Goal: Find specific page/section: Find specific page/section

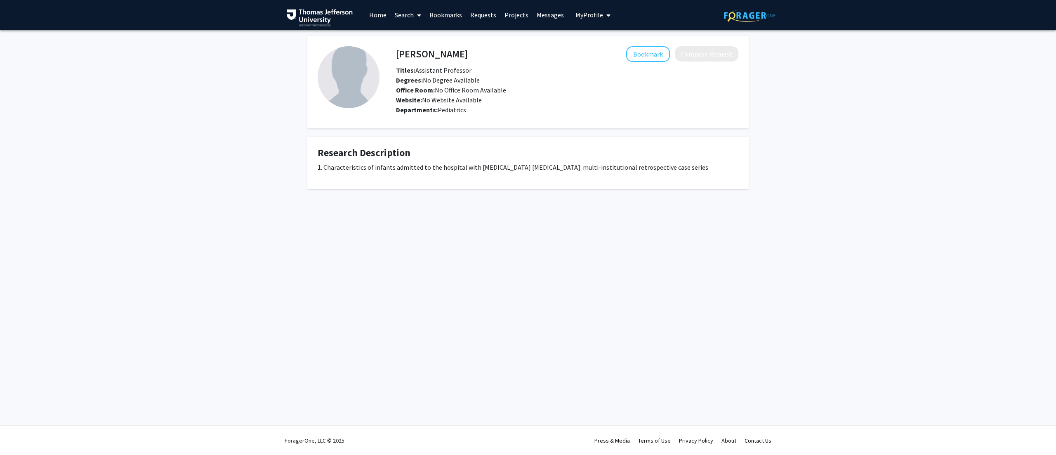
click at [394, 16] on link "Search" at bounding box center [408, 14] width 35 height 29
click at [441, 32] on span "Faculty/Staff" at bounding box center [421, 38] width 61 height 16
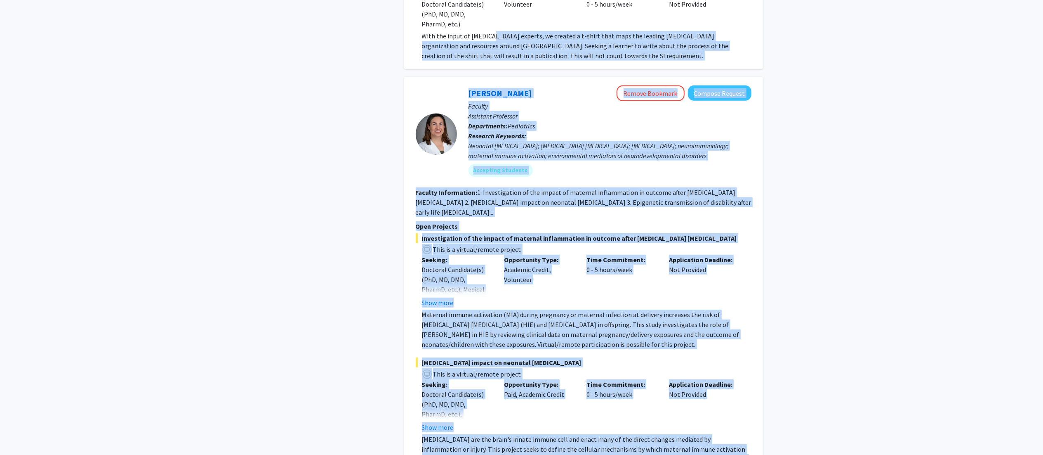
scroll to position [3587, 0]
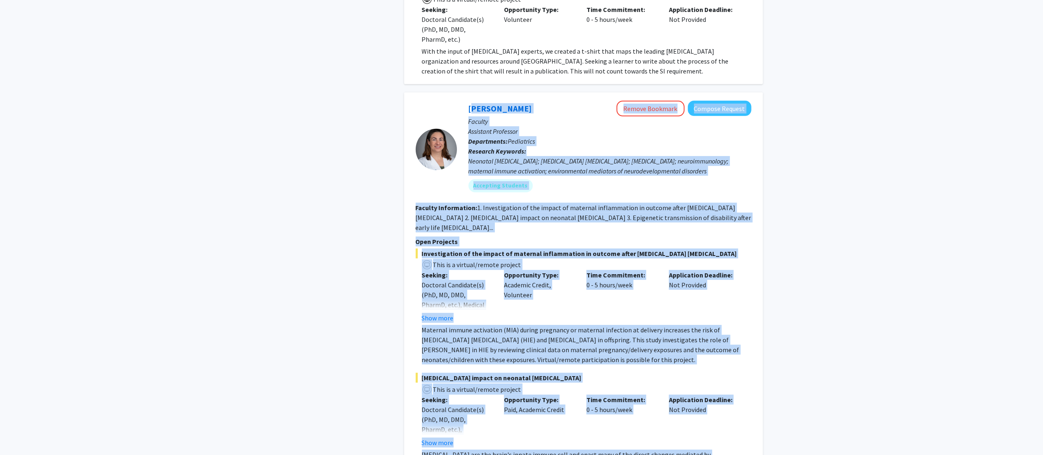
drag, startPoint x: 664, startPoint y: 351, endPoint x: 463, endPoint y: 78, distance: 339.3
click at [463, 101] on fg-search-faculty "Elizabeth Wright-Jin Remove Bookmark Compose Request Faculty Assistant Professo…" at bounding box center [584, 362] width 336 height 523
copy fg-search-faculty "Elizabeth Wright-Jin Remove Bookmark Compose Request Faculty Assistant Professo…"
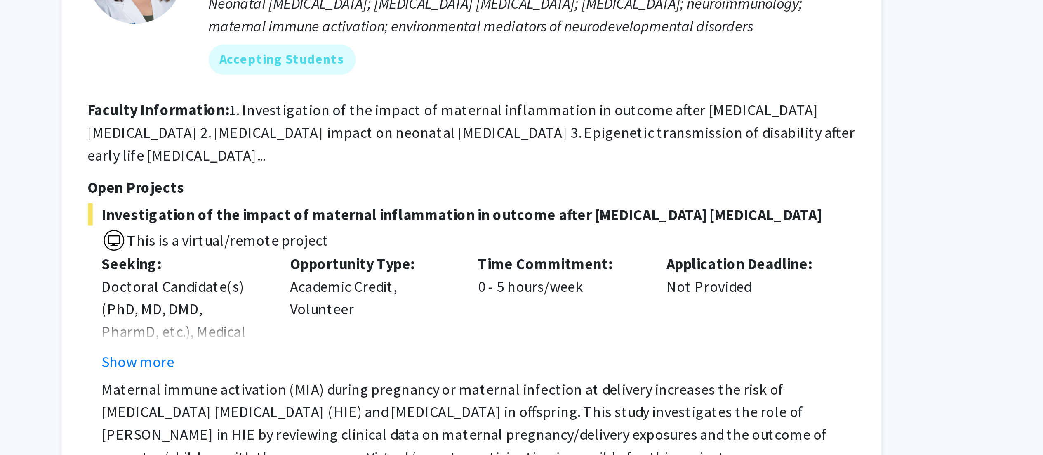
scroll to position [3680, 0]
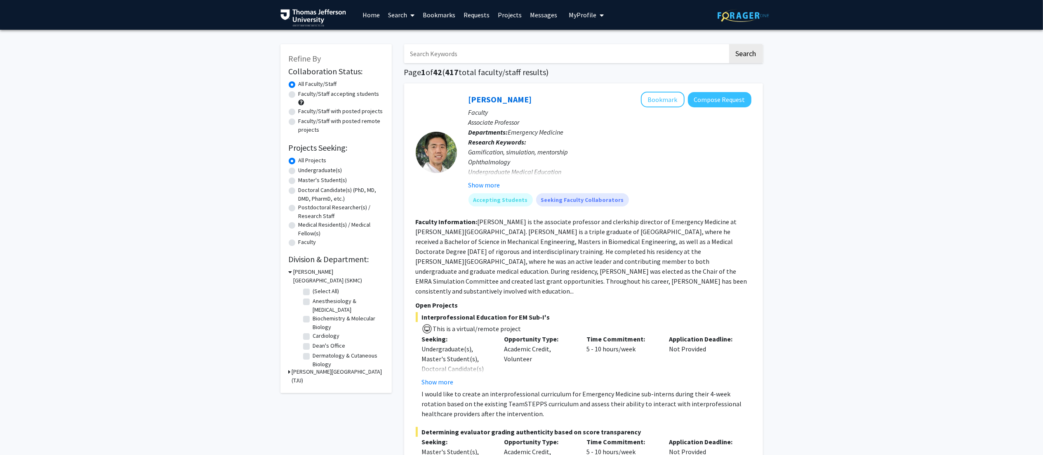
scroll to position [3444, 0]
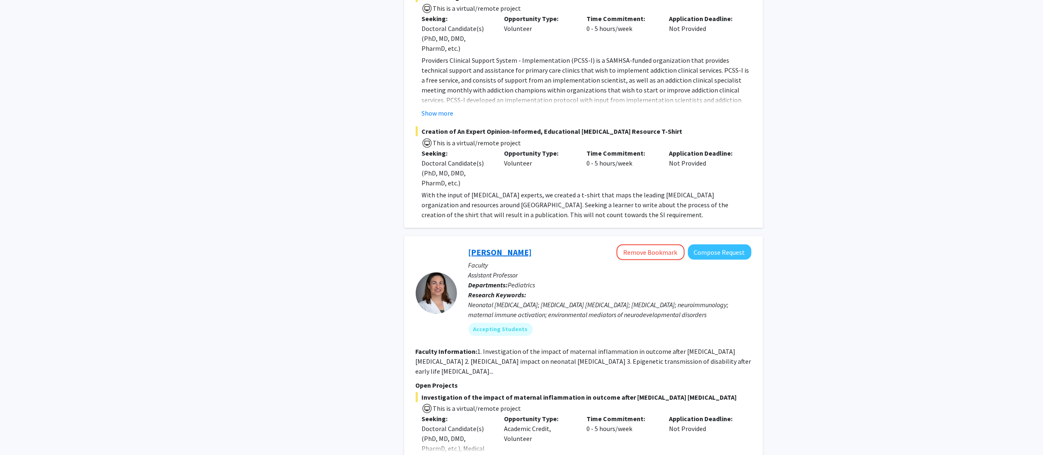
click at [522, 247] on link "Elizabeth Wright-Jin" at bounding box center [501, 252] width 64 height 10
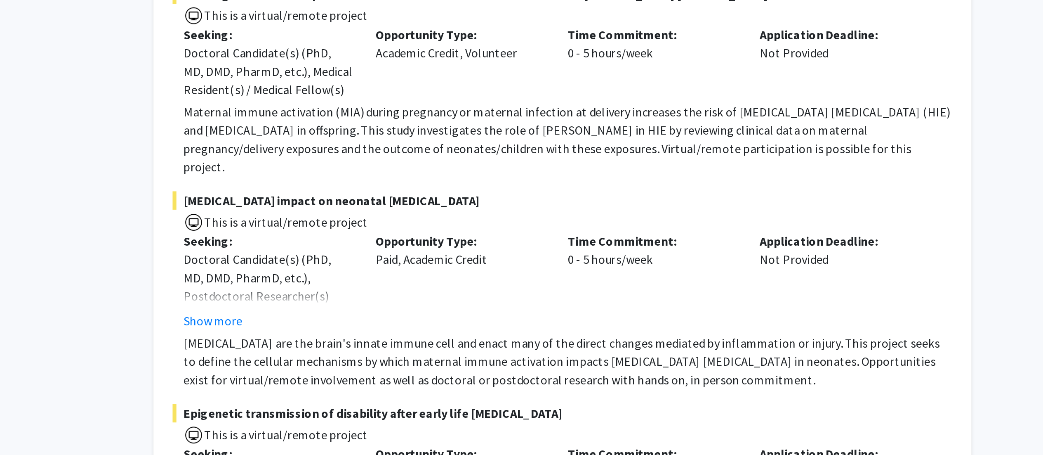
scroll to position [80, 0]
